Goal: Information Seeking & Learning: Understand process/instructions

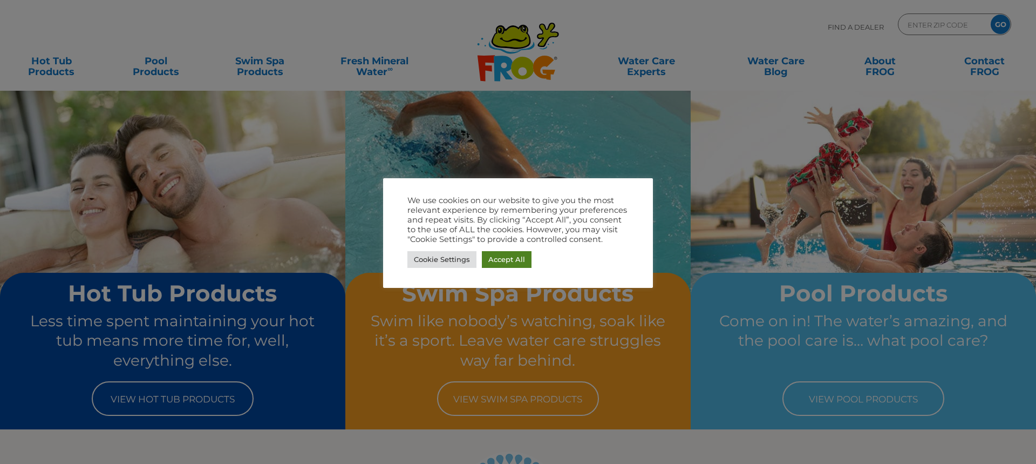
click at [496, 259] on link "Accept All" at bounding box center [507, 259] width 50 height 17
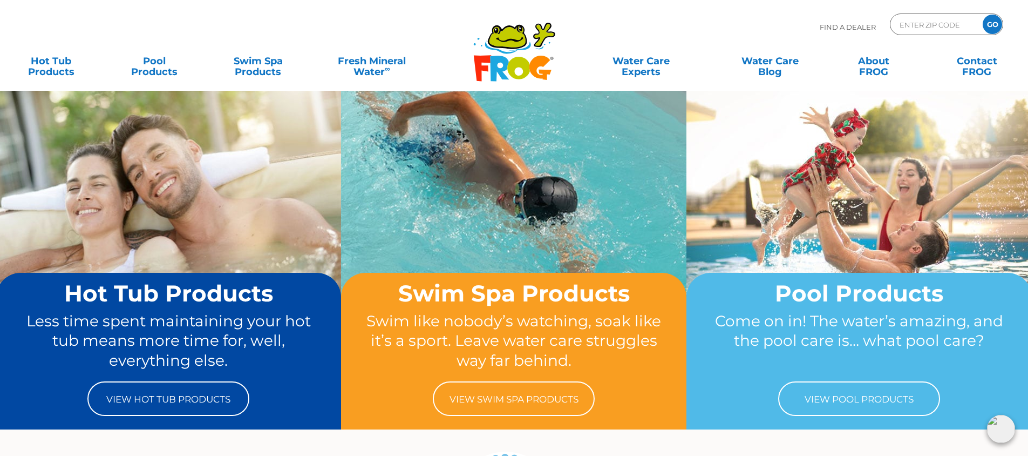
click at [390, 10] on div ".st130{clip-path:url(#SVGID_2_);fill-rule:evenodd;clip-rule:evenodd;fill:#C3CC0…" at bounding box center [514, 45] width 1007 height 91
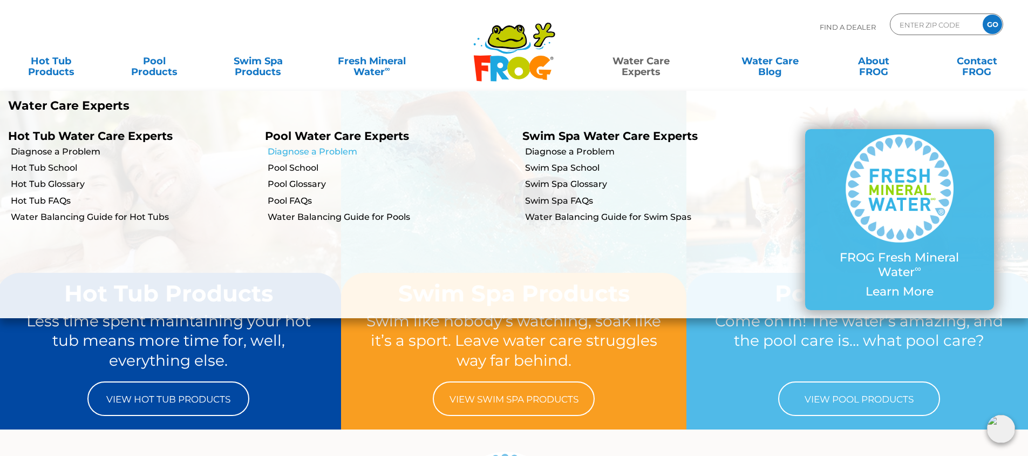
click at [347, 151] on link "Diagnose a Problem" at bounding box center [391, 152] width 246 height 12
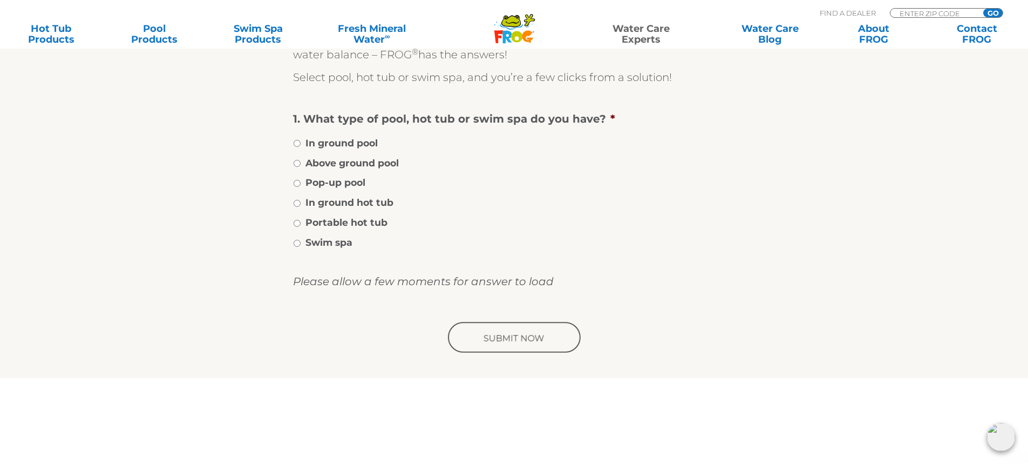
scroll to position [216, 0]
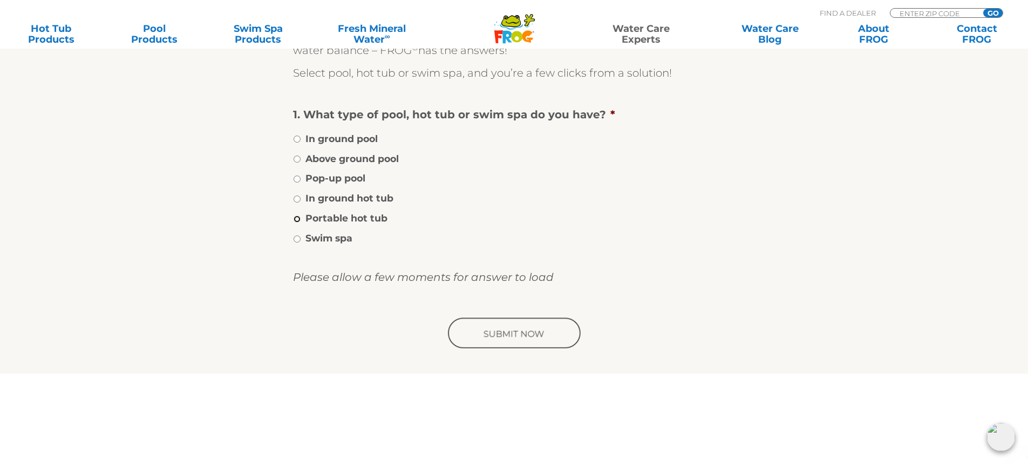
click at [299, 219] on input "Portable hot tub" at bounding box center [297, 218] width 7 height 7
radio input "true"
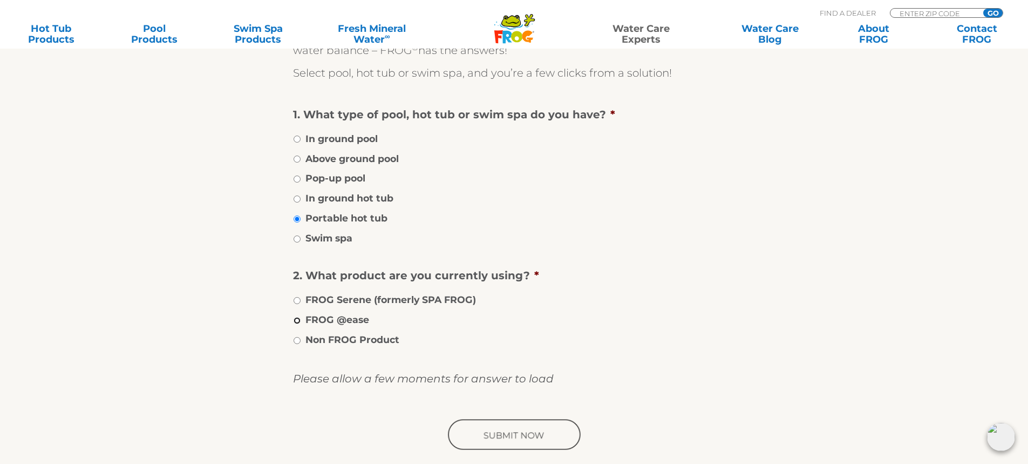
click at [297, 320] on input "FROG @ease" at bounding box center [297, 320] width 7 height 7
radio input "true"
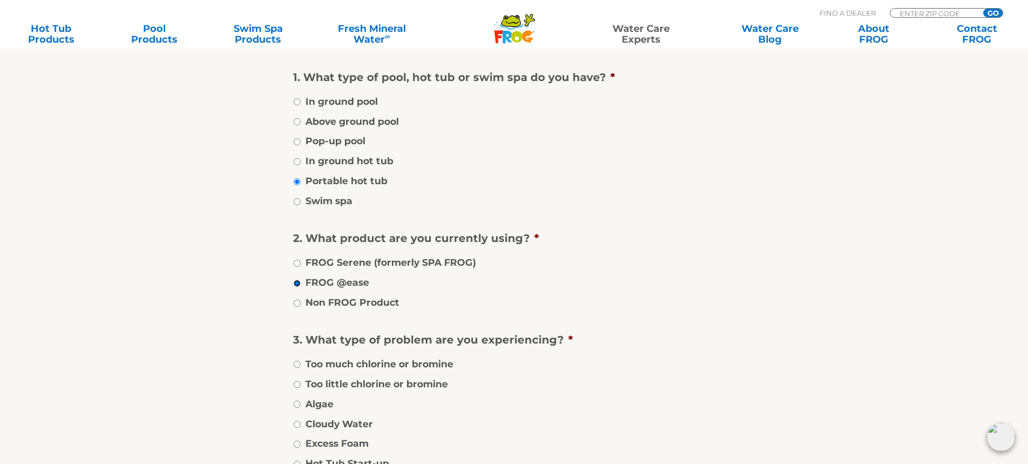
scroll to position [324, 0]
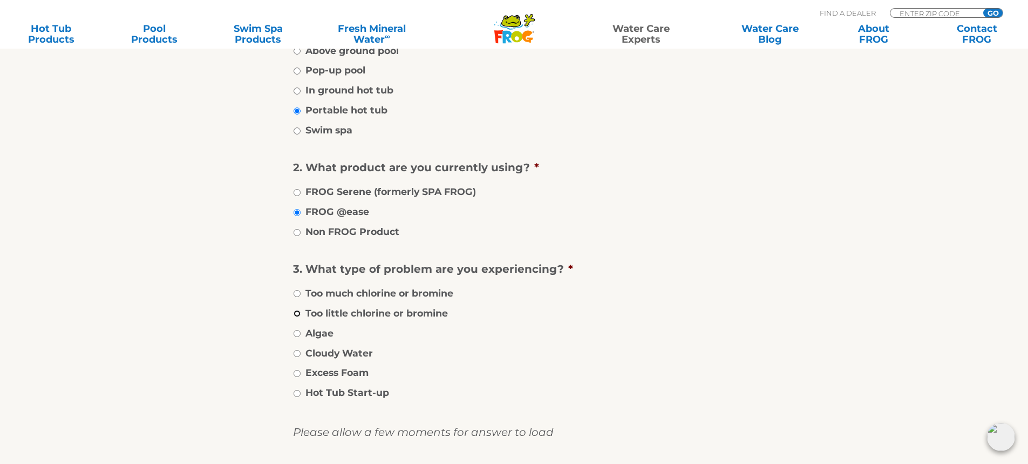
click at [299, 315] on input "Too little chlorine or bromine" at bounding box center [297, 313] width 7 height 7
radio input "true"
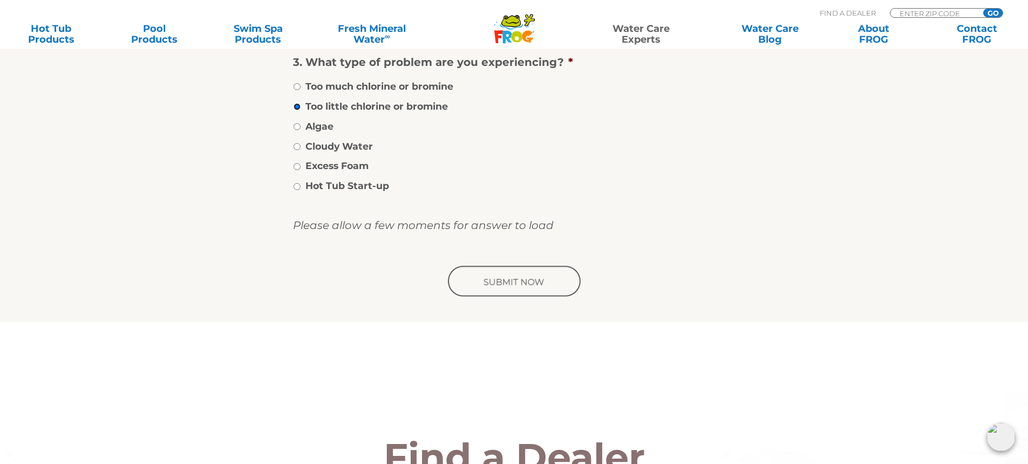
scroll to position [540, 0]
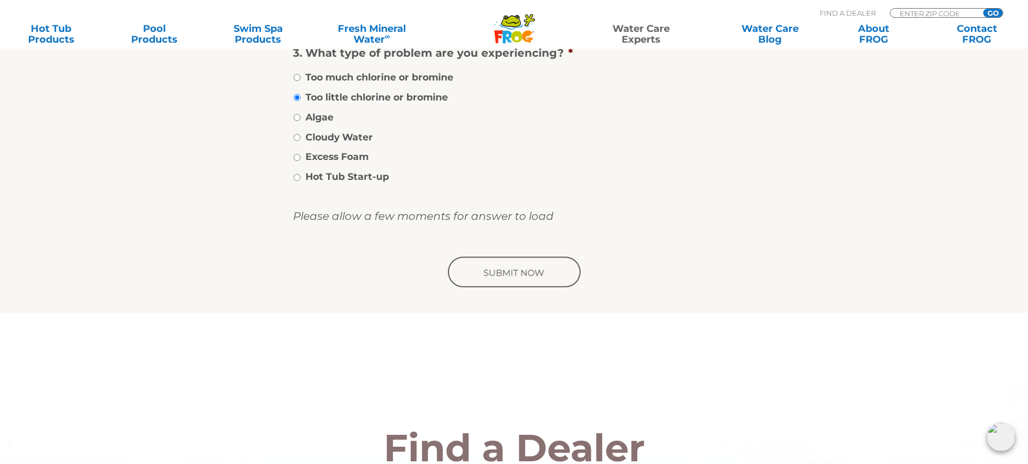
click at [514, 275] on input "image" at bounding box center [514, 272] width 137 height 35
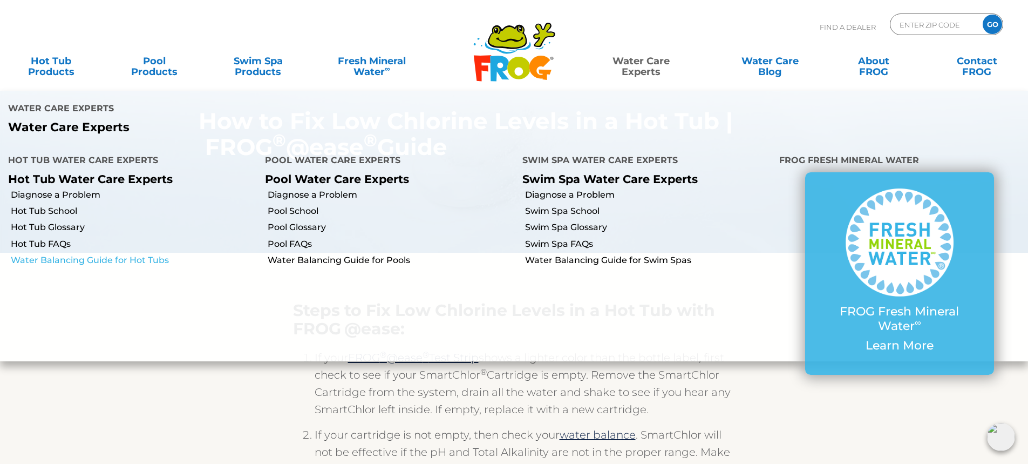
click at [84, 254] on link "Water Balancing Guide for Hot Tubs" at bounding box center [134, 260] width 246 height 12
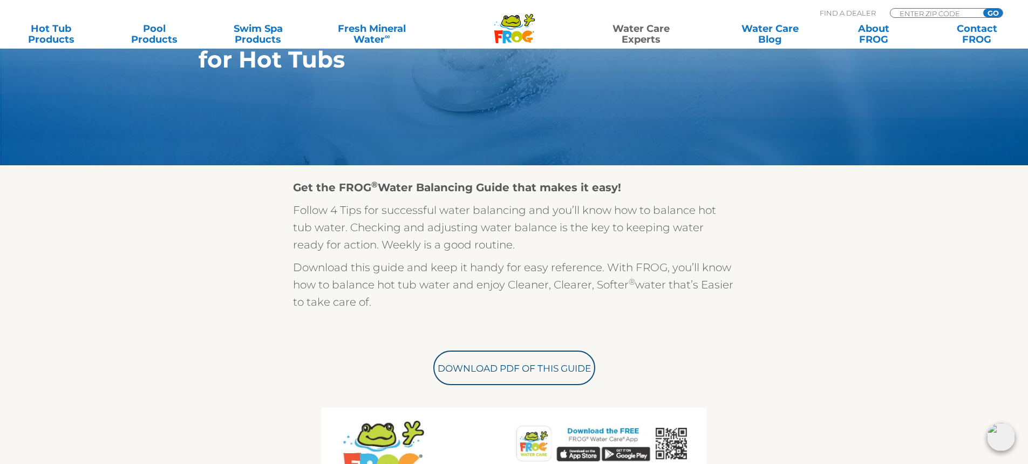
scroll to position [216, 0]
